Goal: Check status: Check status

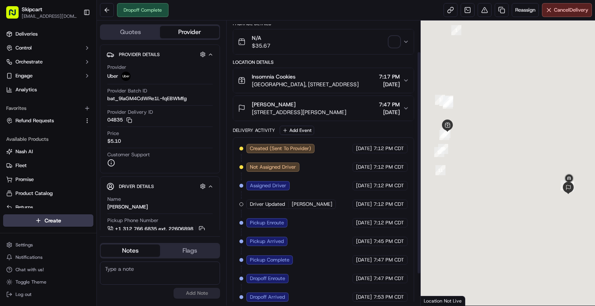
scroll to position [80, 0]
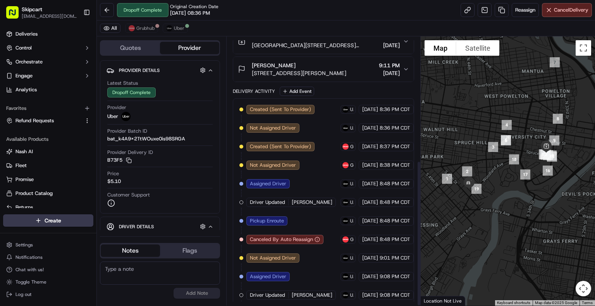
scroll to position [229, 0]
